Goal: Find specific page/section: Find specific page/section

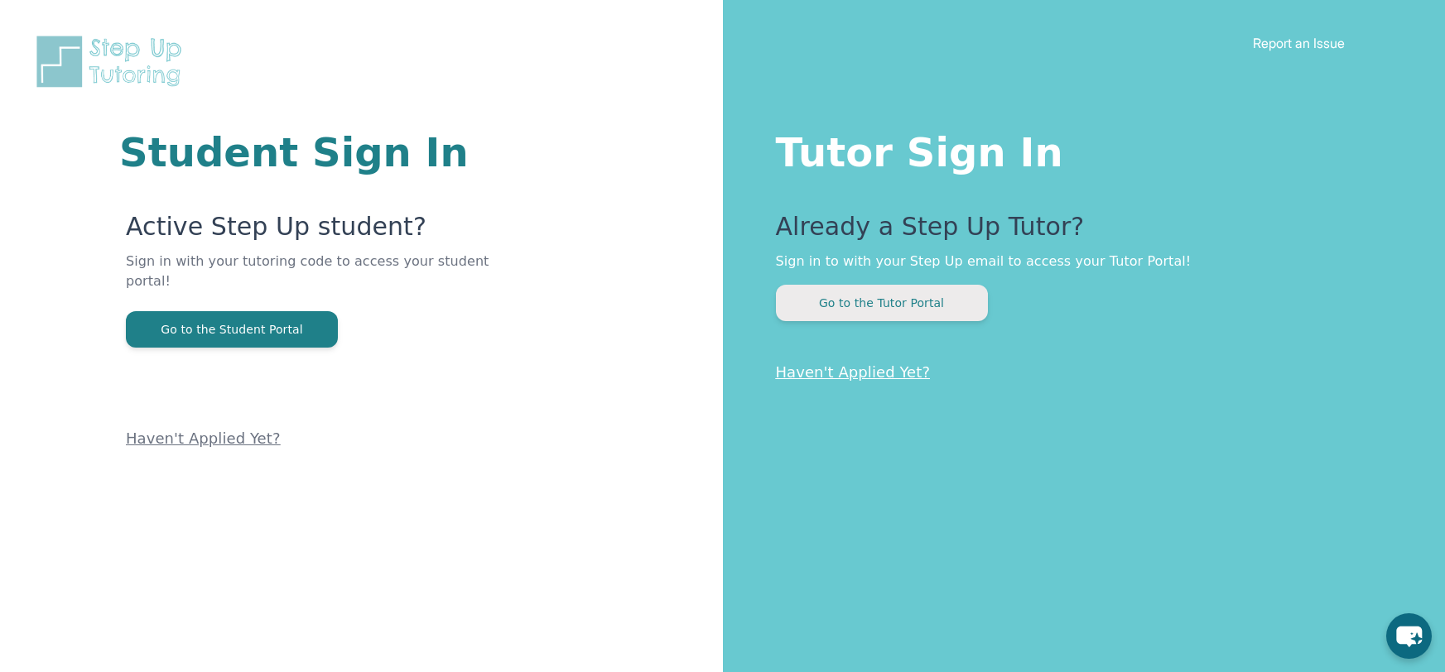
click at [804, 305] on button "Go to the Tutor Portal" at bounding box center [882, 303] width 212 height 36
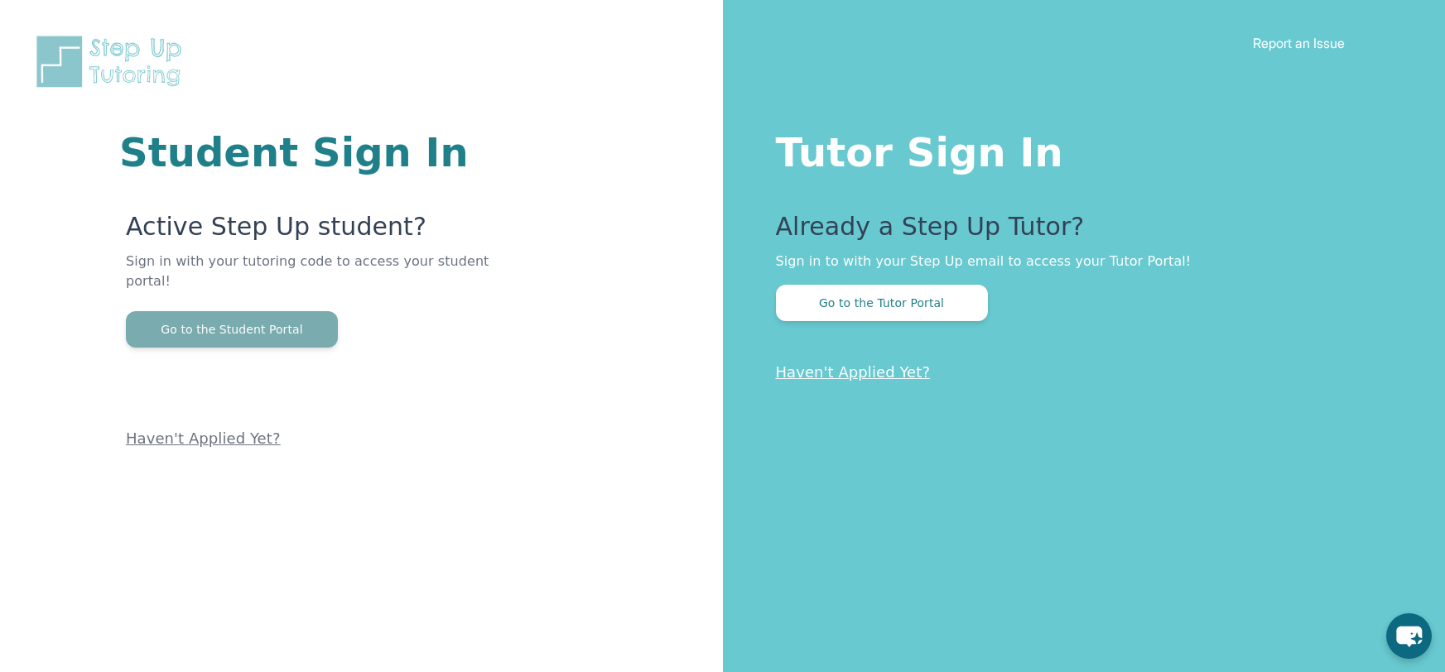
click at [272, 320] on button "Go to the Student Portal" at bounding box center [232, 329] width 212 height 36
